Goal: Task Accomplishment & Management: Use online tool/utility

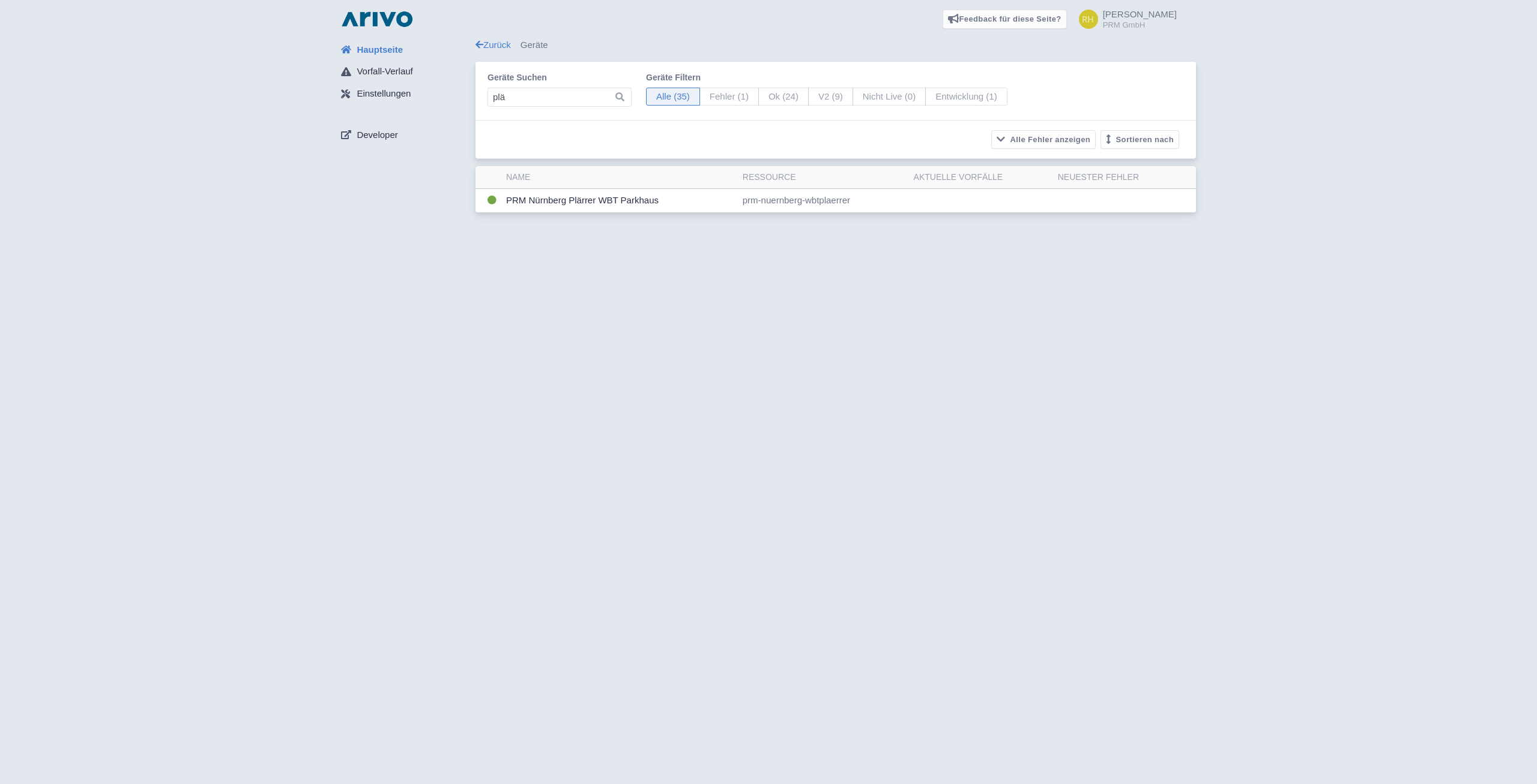
type input "plä"
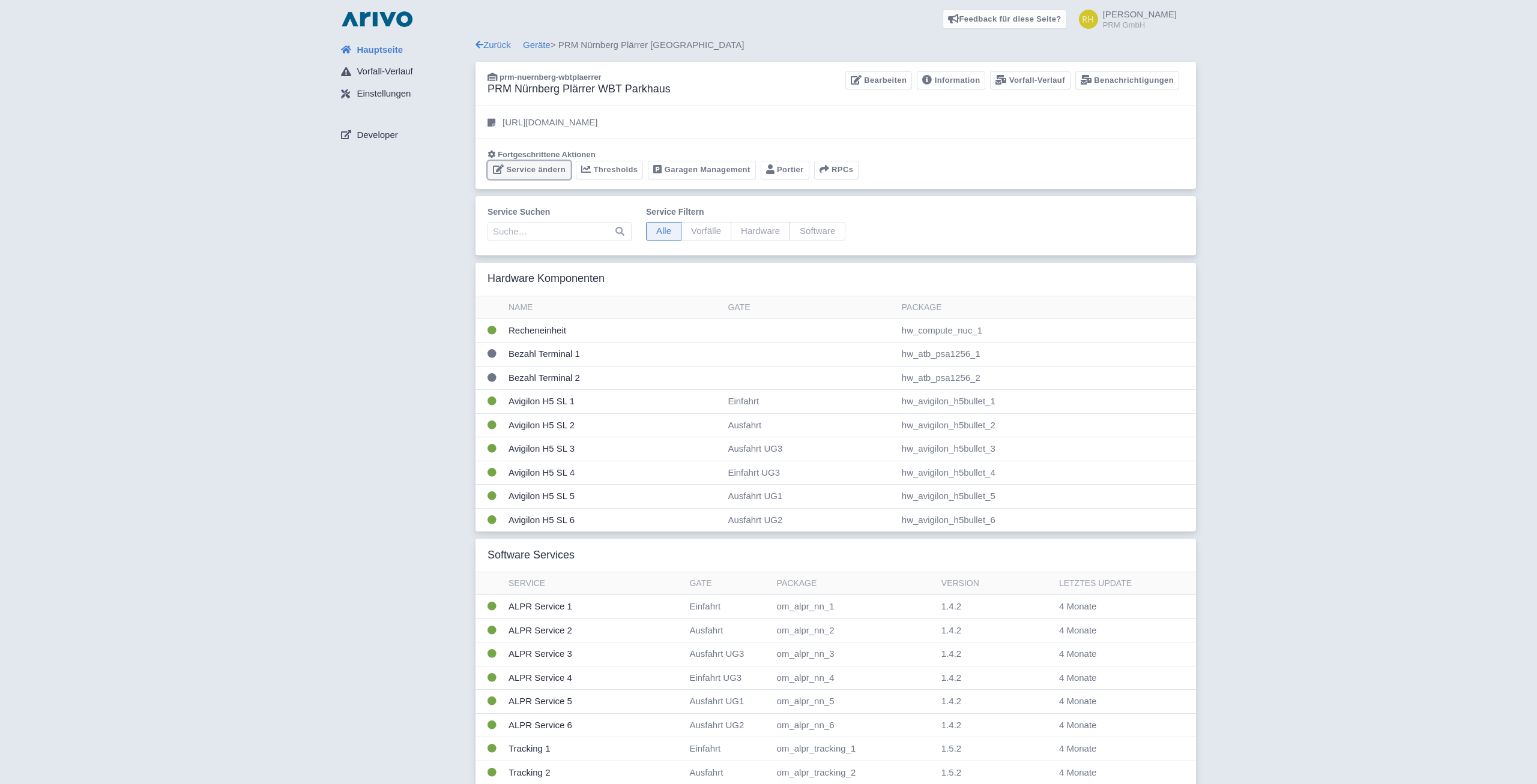
click at [522, 166] on link "Service ändern" at bounding box center [529, 170] width 84 height 19
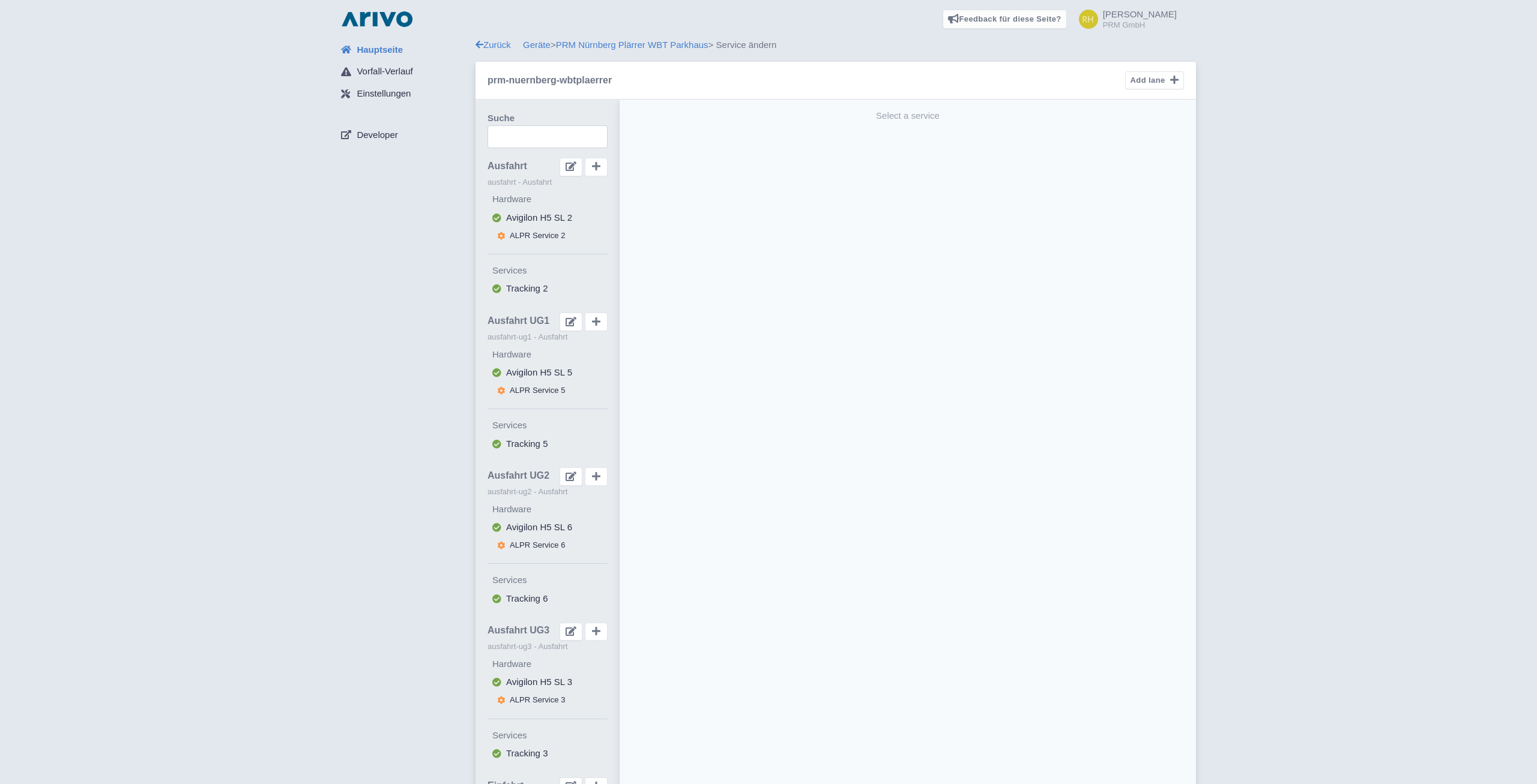
scroll to position [915, 0]
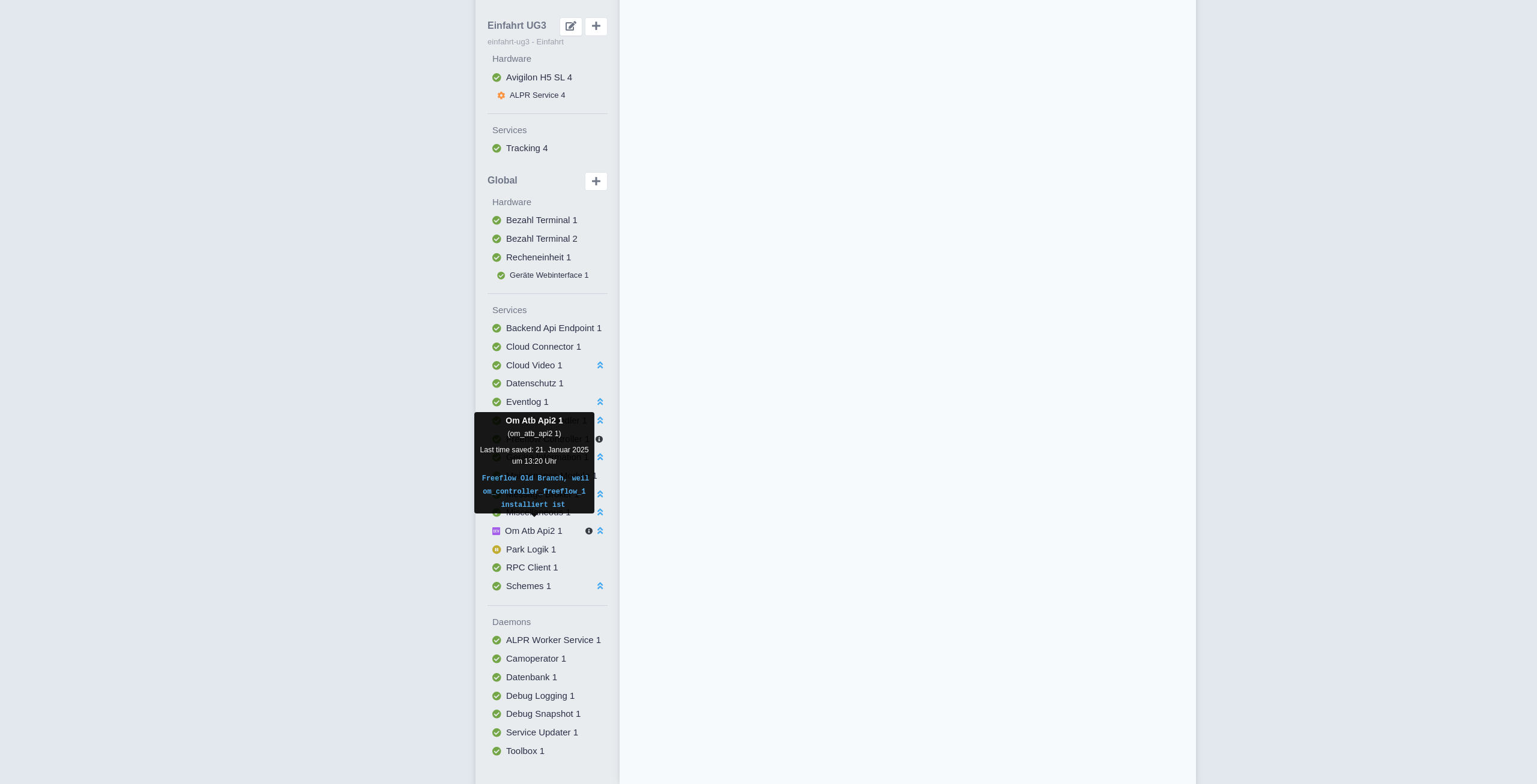
click at [549, 526] on span "Om Atb Api2 1" at bounding box center [534, 531] width 58 height 10
select select
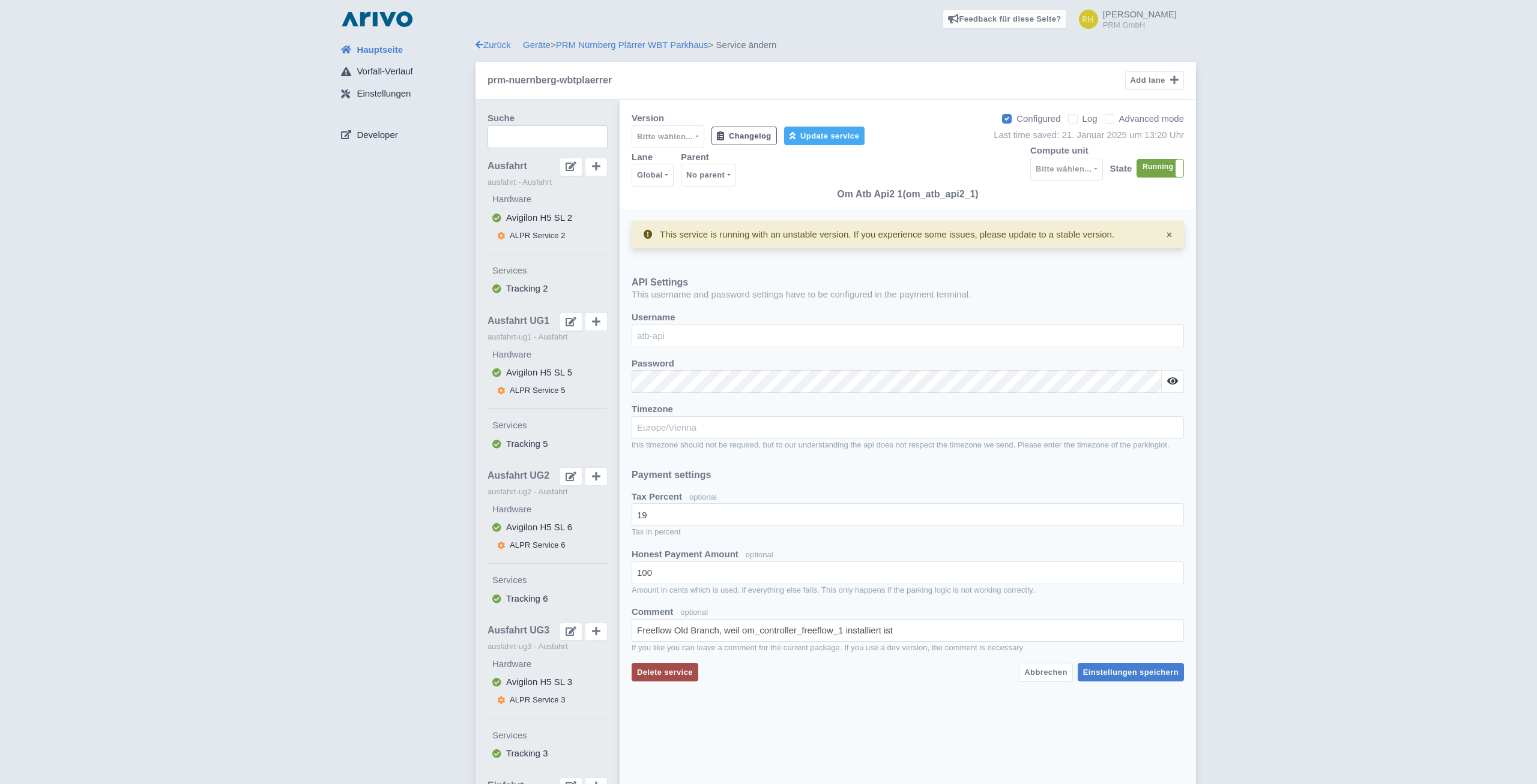
click at [1082, 118] on label "Log" at bounding box center [1089, 119] width 15 height 14
click at [1082, 118] on input "Log" at bounding box center [1086, 115] width 8 height 8
checkbox input "true"
select select "7"
select select "2: '100'"
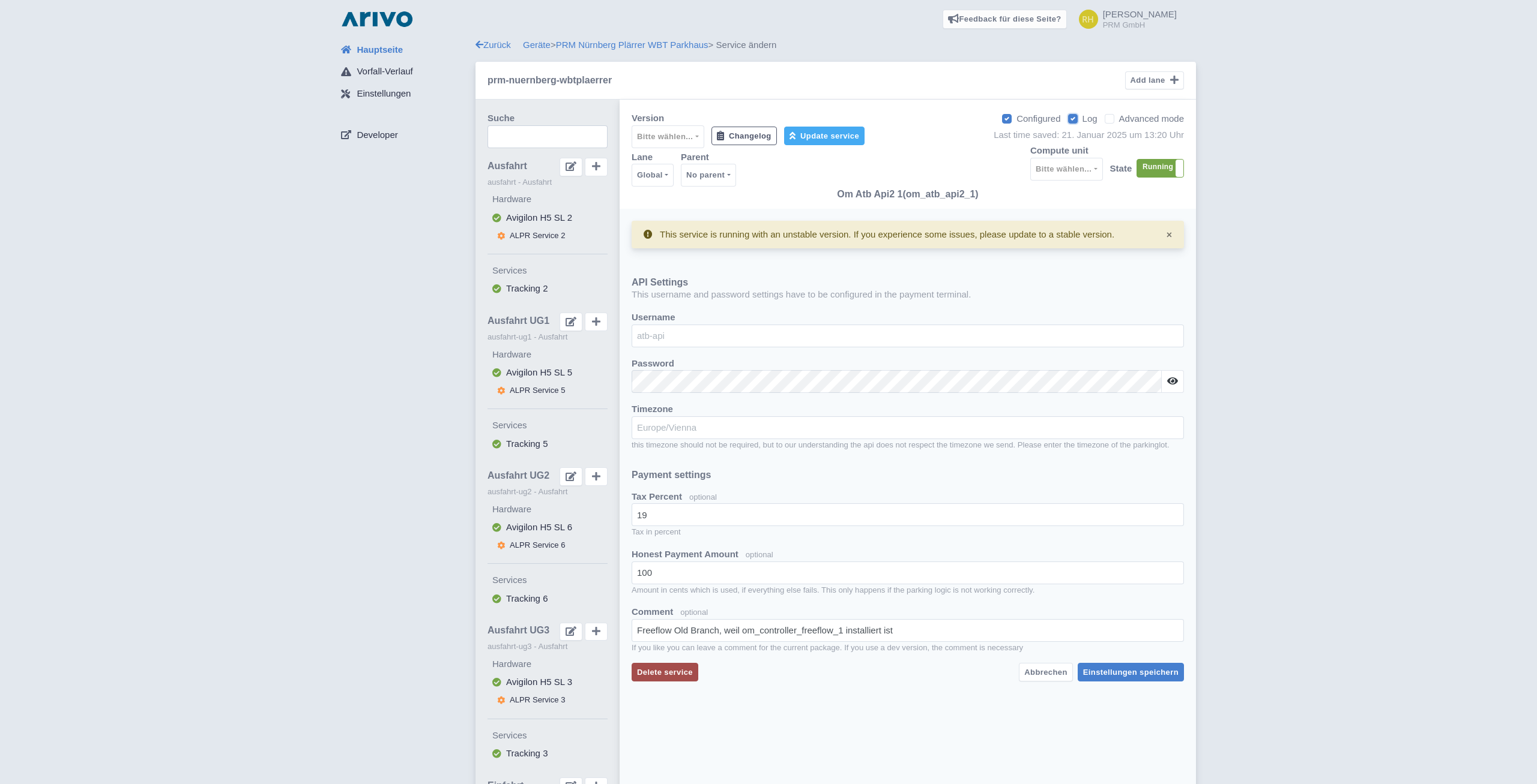
select select "2: '5'"
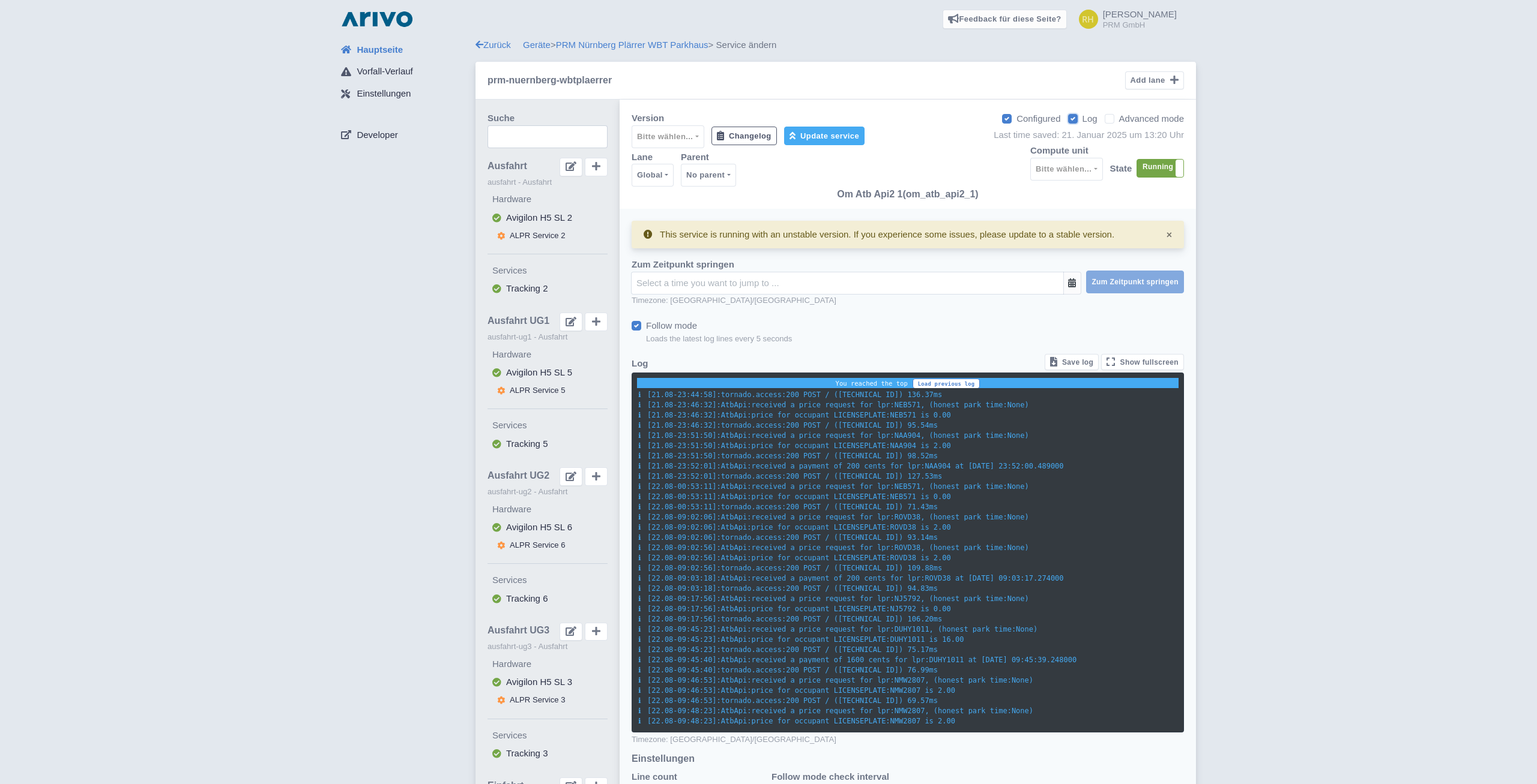
scroll to position [691, 0]
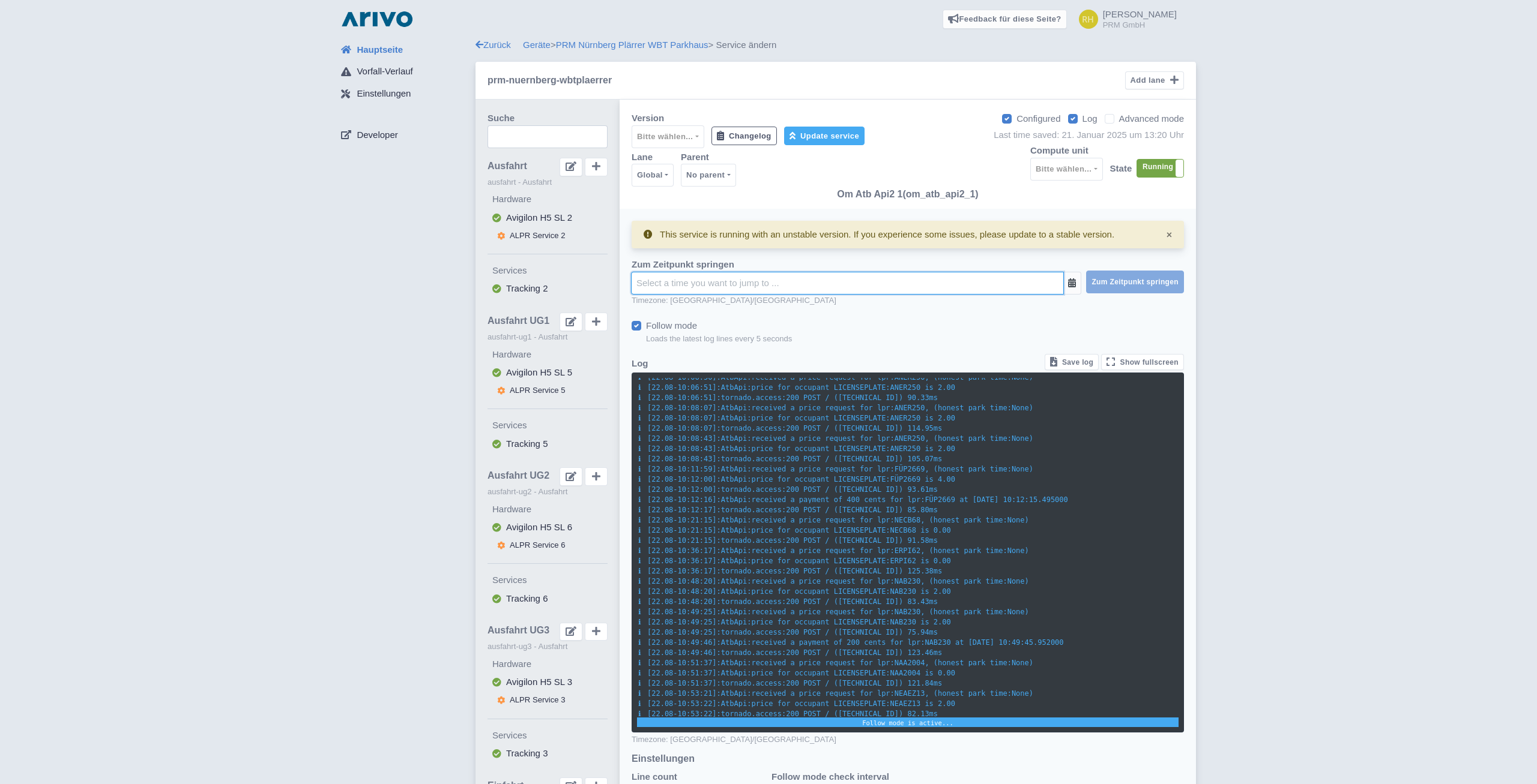
click at [840, 288] on input "text" at bounding box center [847, 283] width 433 height 23
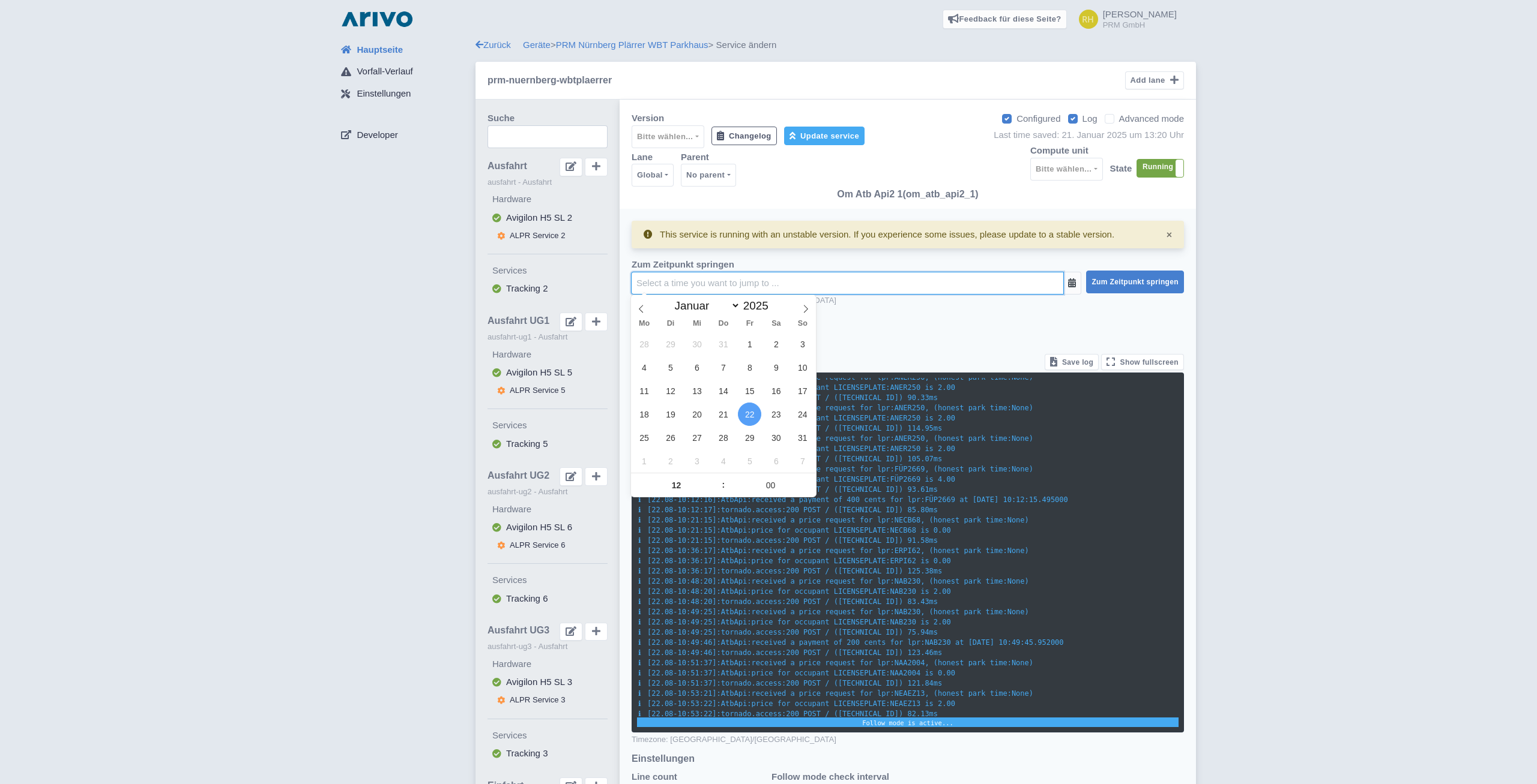
type input "10"
type input "54"
type input "22.08.2025 10:54:00"
click at [649, 308] on span at bounding box center [641, 305] width 20 height 20
click at [649, 308] on span at bounding box center [641, 305] width 20 height 20
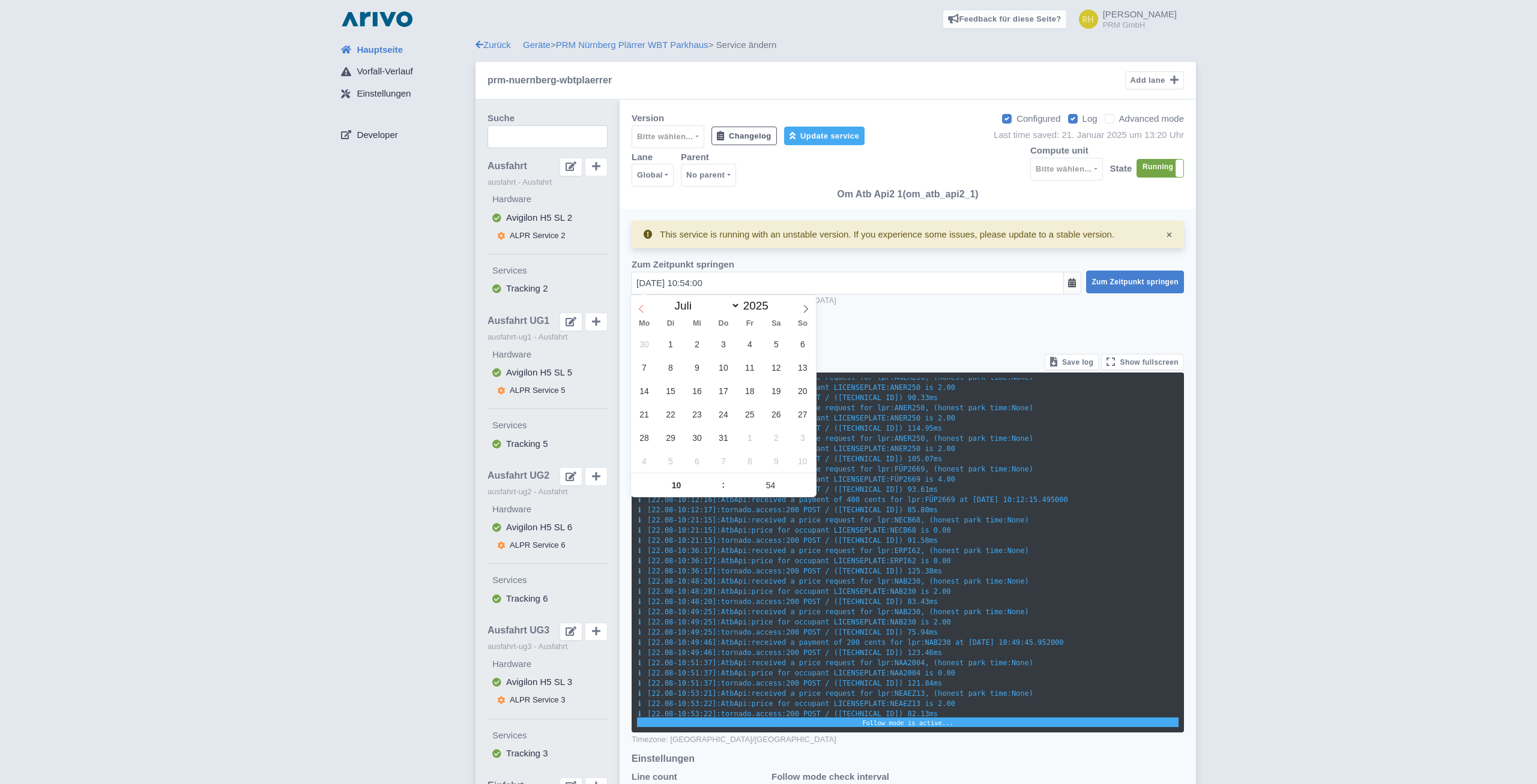
select select "5"
click at [697, 417] on span "18" at bounding box center [696, 415] width 24 height 24
type input "18.06.2025 10:54:00"
click at [1133, 274] on button "Zum Zeitpunkt springen" at bounding box center [1135, 282] width 98 height 23
checkbox input "false"
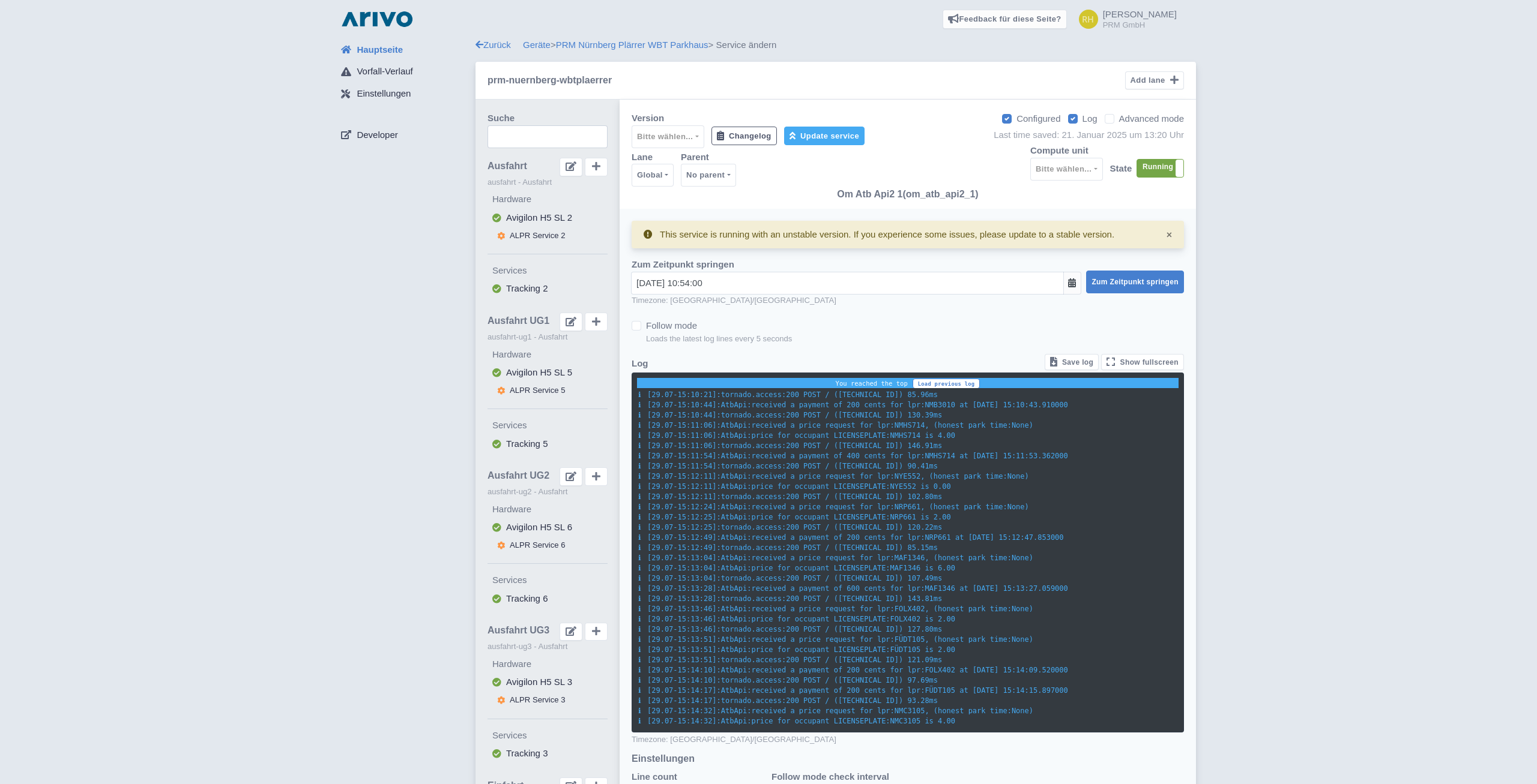
scroll to position [0, 0]
